Goal: Communication & Community: Ask a question

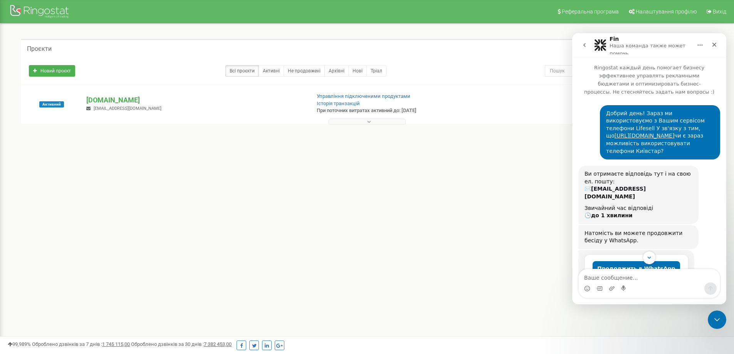
scroll to position [1, 0]
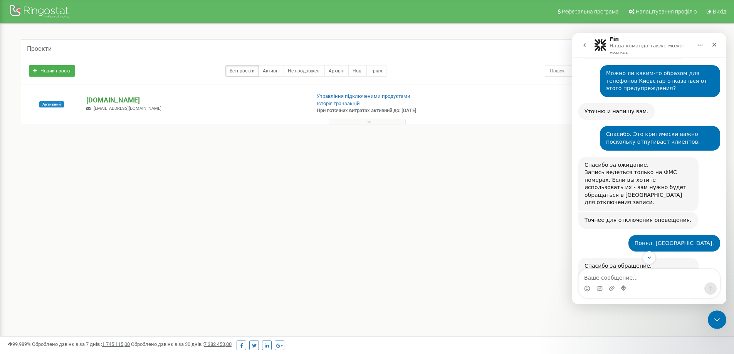
click at [115, 99] on p "[DOMAIN_NAME]" at bounding box center [195, 100] width 218 height 10
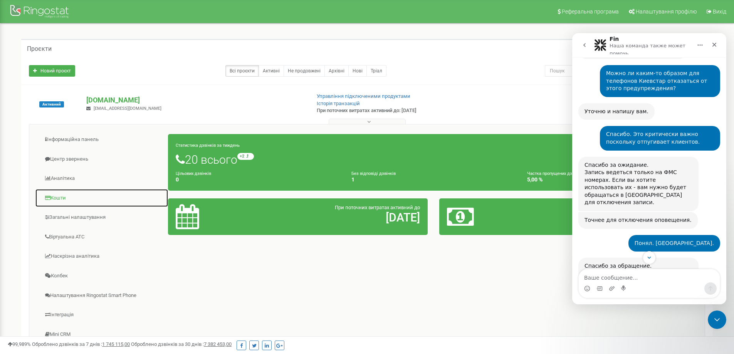
click at [58, 199] on link "Кошти" at bounding box center [101, 198] width 133 height 19
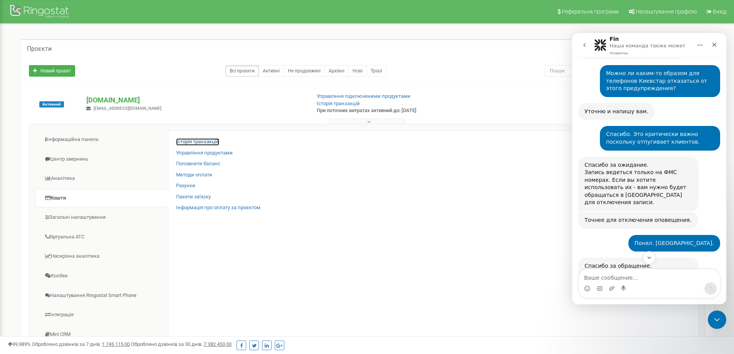
click at [201, 141] on link "Історія транзакцій" at bounding box center [197, 141] width 43 height 7
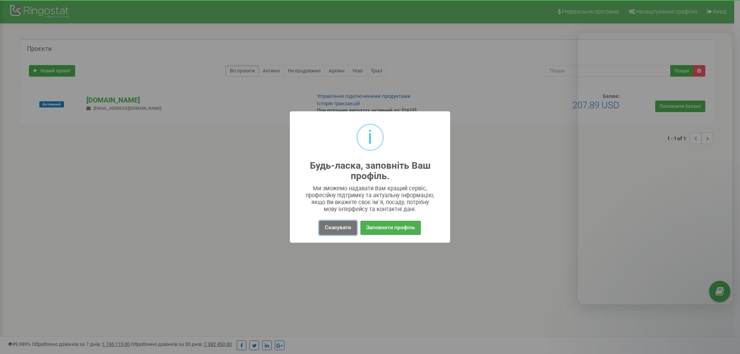
click at [338, 226] on button "Скасувати" at bounding box center [338, 228] width 38 height 14
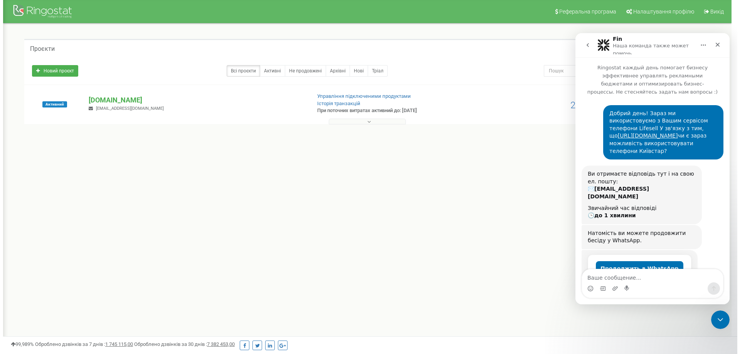
scroll to position [1, 0]
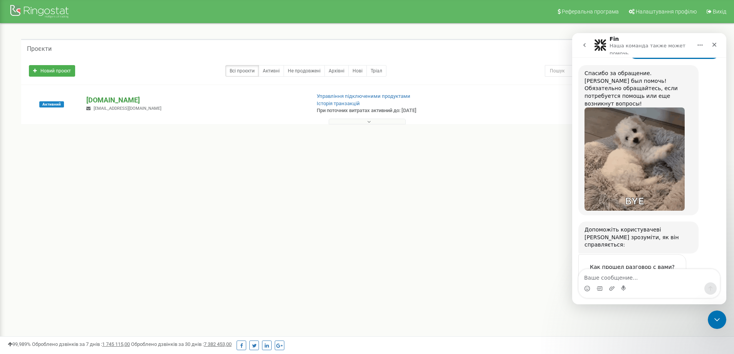
click at [111, 103] on p "[DOMAIN_NAME]" at bounding box center [195, 100] width 218 height 10
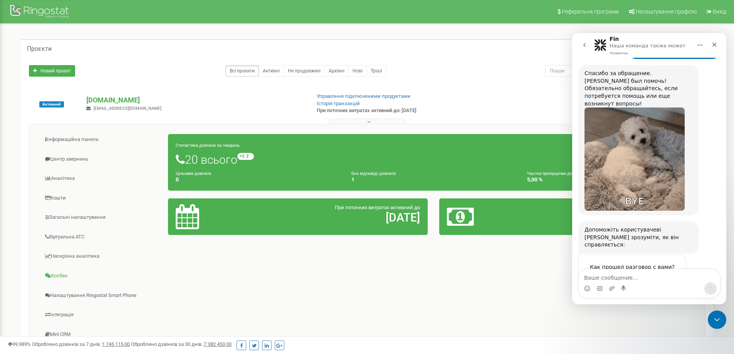
scroll to position [39, 0]
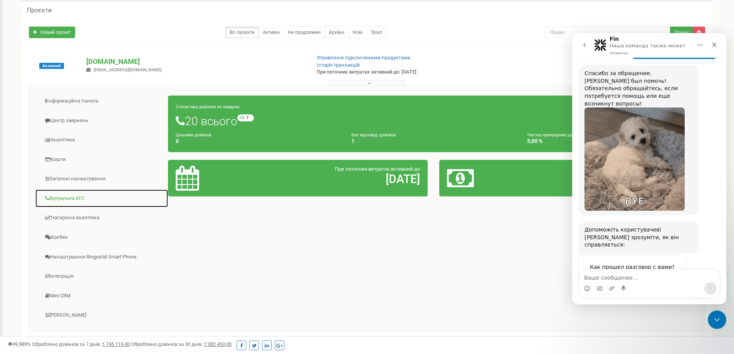
click at [69, 197] on link "Віртуальна АТС" at bounding box center [101, 198] width 133 height 19
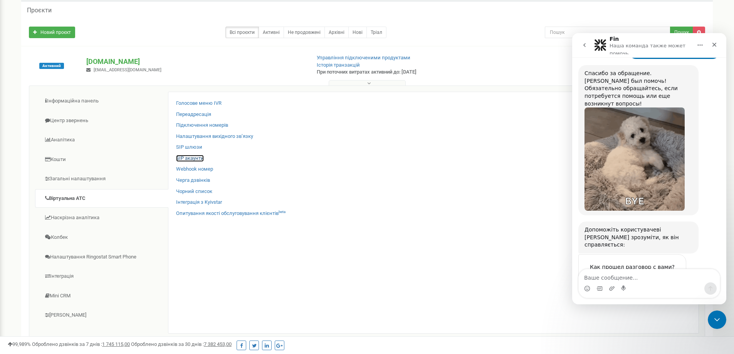
click at [195, 158] on link "SIP акаунти" at bounding box center [190, 158] width 28 height 7
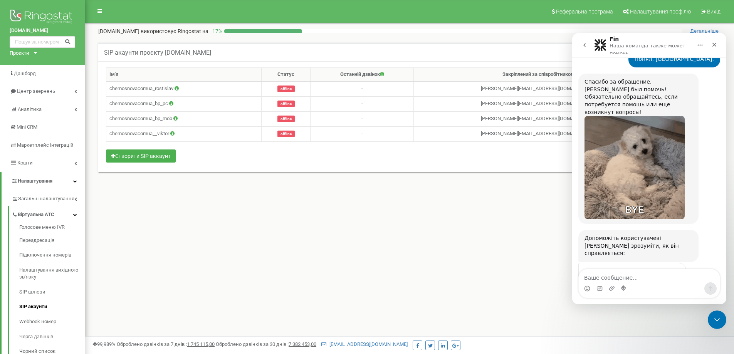
scroll to position [793, 0]
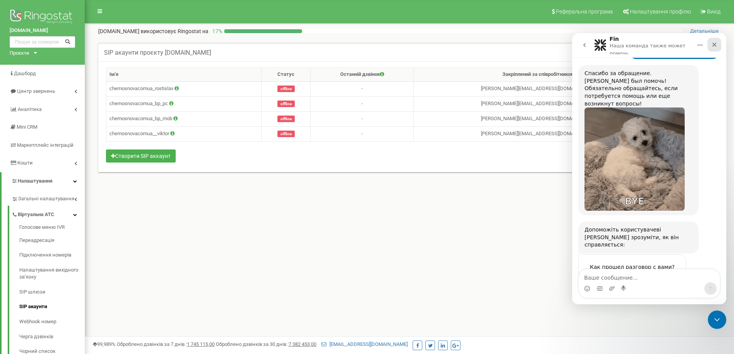
click at [715, 46] on icon "Закрыть" at bounding box center [715, 45] width 6 height 6
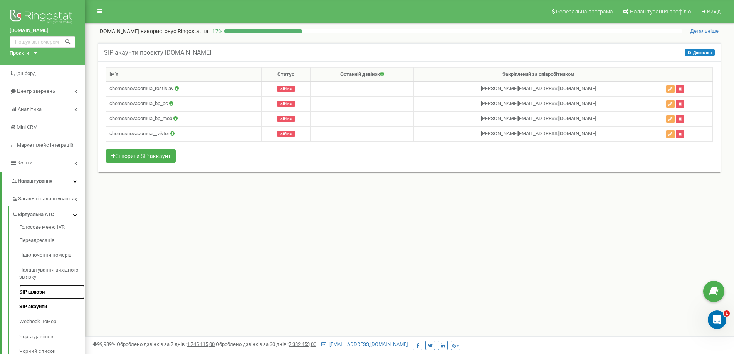
click at [35, 294] on link "SIP шлюзи" at bounding box center [52, 292] width 66 height 15
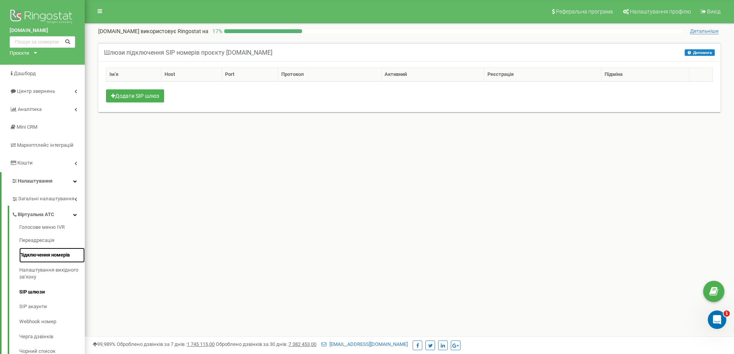
click at [32, 257] on link "Підключення номерів" at bounding box center [52, 255] width 66 height 15
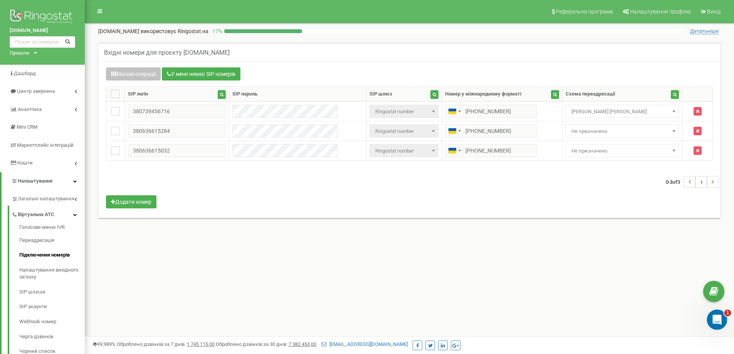
click at [709, 323] on div "Открыть службу сообщений Intercom" at bounding box center [716, 318] width 25 height 25
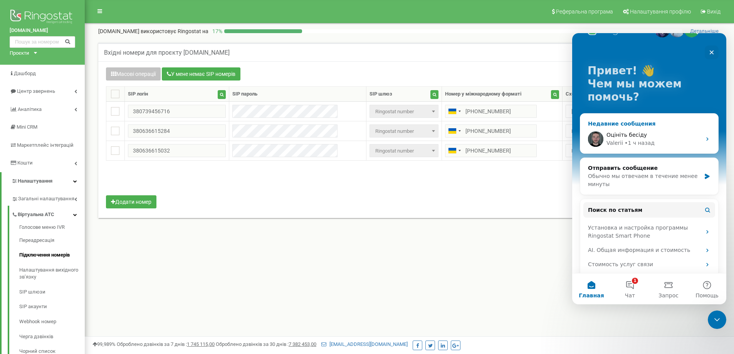
scroll to position [20, 0]
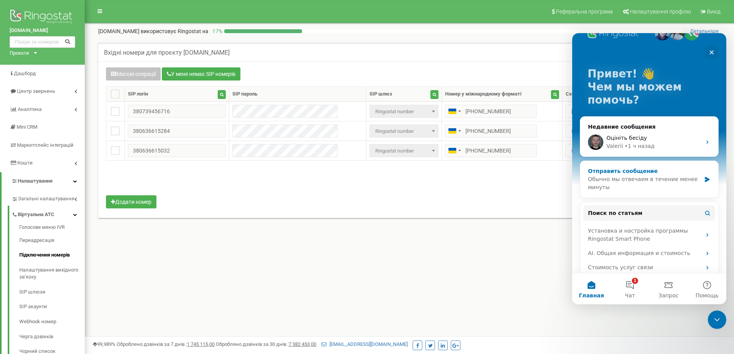
click at [616, 171] on div "Отправить сообщение" at bounding box center [644, 171] width 113 height 8
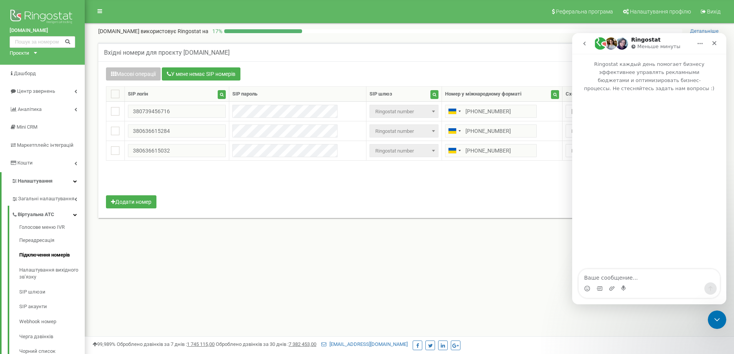
click at [604, 276] on textarea "Ваше сообщение..." at bounding box center [649, 276] width 141 height 13
type textarea "Добрій день ! Нам нужно добавить еще один телефон Lifesell. Напомните, пожалуйс…"
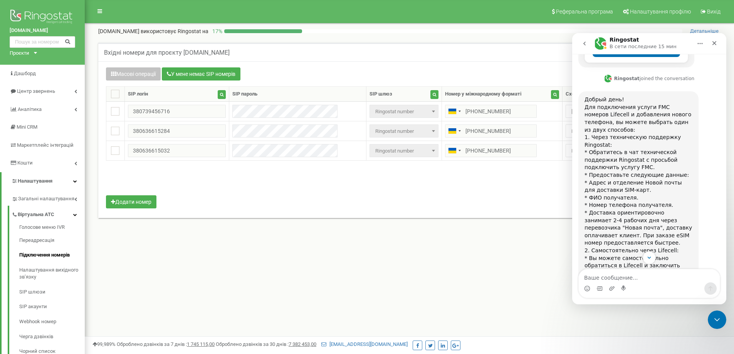
scroll to position [180, 0]
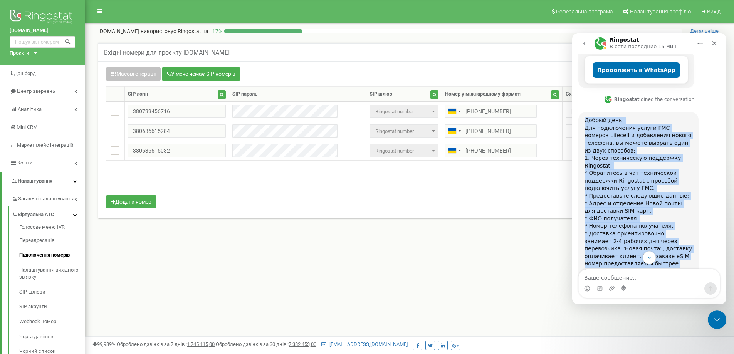
drag, startPoint x: 586, startPoint y: 98, endPoint x: 690, endPoint y: 224, distance: 164.1
click at [690, 224] on div "Добрый день! Для подключения услуги FMC номеров Lifecell и добавления нового те…" at bounding box center [639, 230] width 108 height 227
copy div "Добрый день! Для подключения услуги FMC номеров Lifecell и добавления нового те…"
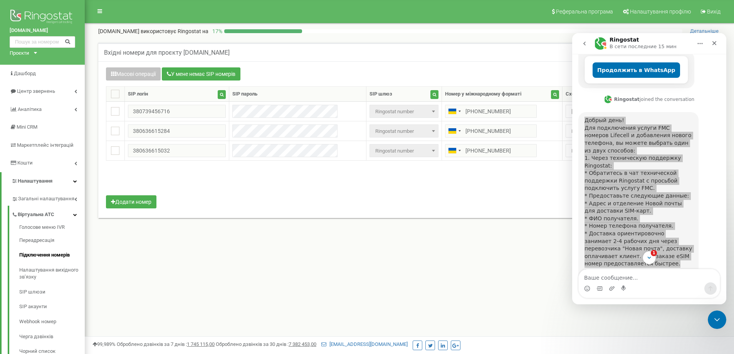
drag, startPoint x: 495, startPoint y: 283, endPoint x: 492, endPoint y: 289, distance: 7.1
click at [493, 287] on div "Реферальна програма Налаштування профілю Вихід [DOMAIN_NAME] використовує Ringo…" at bounding box center [410, 231] width 650 height 463
